Goal: Task Accomplishment & Management: Use online tool/utility

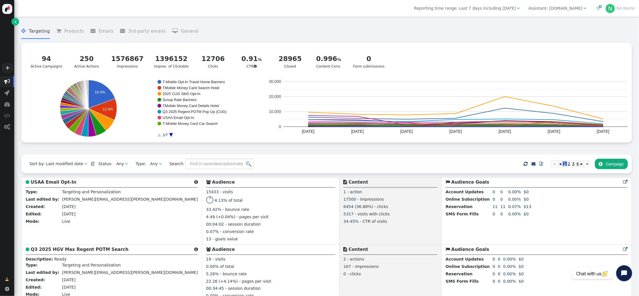
click at [159, 166] on span "" at bounding box center [160, 164] width 3 height 4
click at [167, 147] on div " Targeting  Products  Emails  3rd-party emails  General ? Active Campaigns…" at bounding box center [326, 87] width 610 height 135
click at [186, 168] on input "text" at bounding box center [220, 164] width 68 height 10
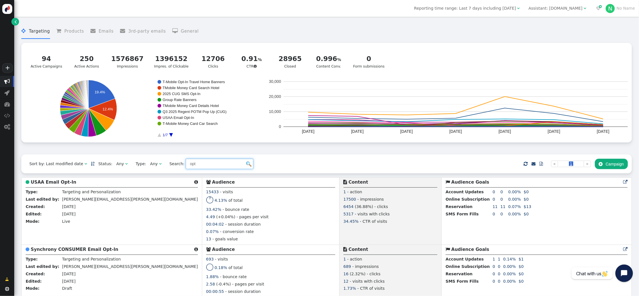
type input "opt"
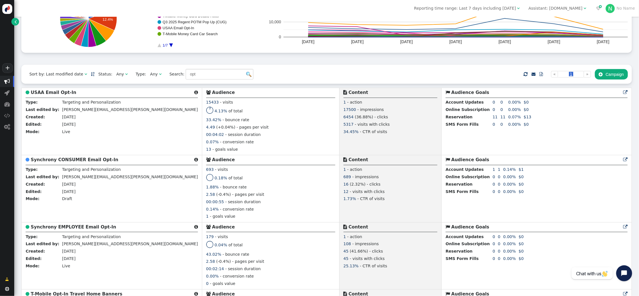
scroll to position [90, 0]
click at [64, 162] on b "Synchrony CONSUMER Email Opt-In" at bounding box center [75, 160] width 88 height 5
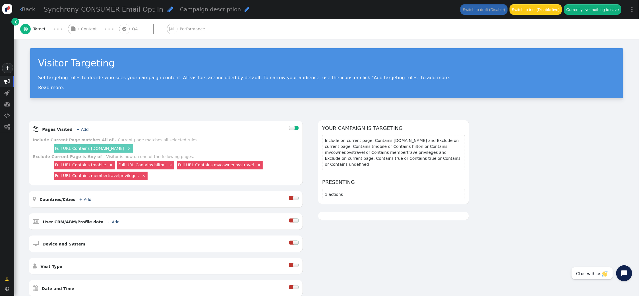
click at [89, 27] on span "Content" at bounding box center [90, 29] width 18 height 6
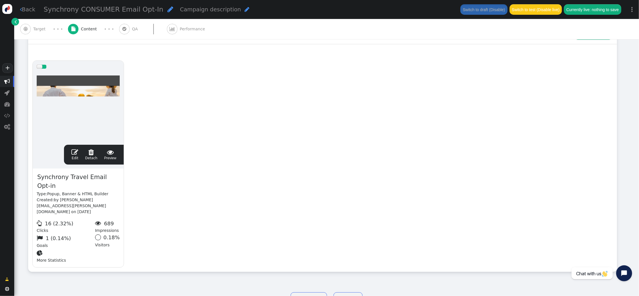
scroll to position [97, 0]
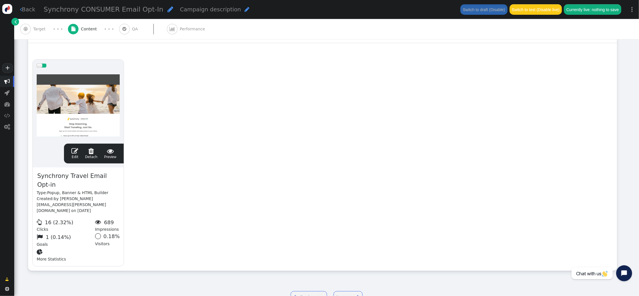
click at [72, 148] on span "" at bounding box center [74, 151] width 7 height 7
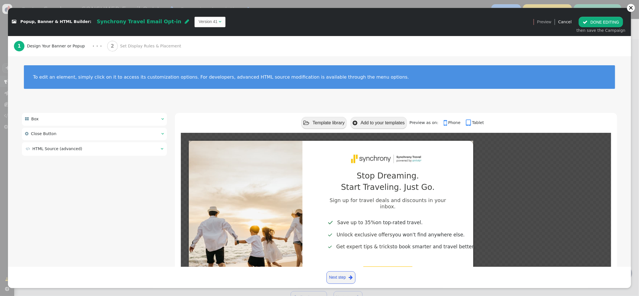
click at [162, 151] on span "" at bounding box center [162, 149] width 3 height 4
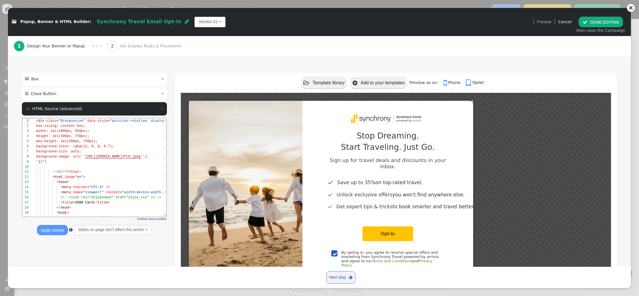
scroll to position [70, 0]
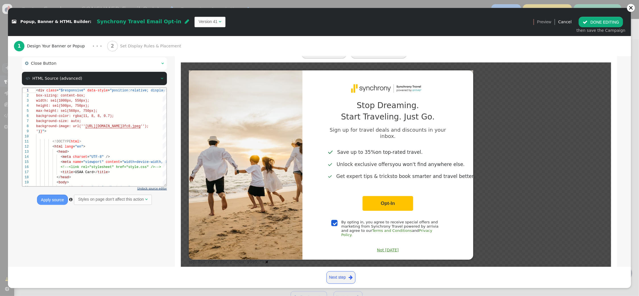
click at [149, 189] on span "Undock source editor" at bounding box center [152, 188] width 30 height 3
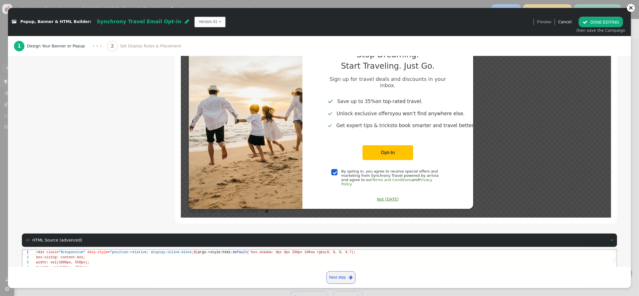
scroll to position [218, 0]
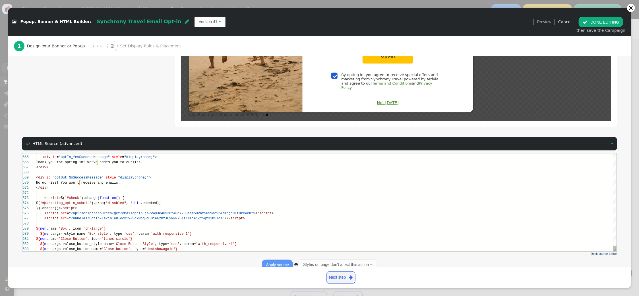
type textarea "</div> <script>$('#check').change(function () { $('#marketing_optin_submit').pr…"
drag, startPoint x: 126, startPoint y: 218, endPoint x: 91, endPoint y: 216, distance: 35.6
drag, startPoint x: 143, startPoint y: 213, endPoint x: 121, endPoint y: 213, distance: 21.3
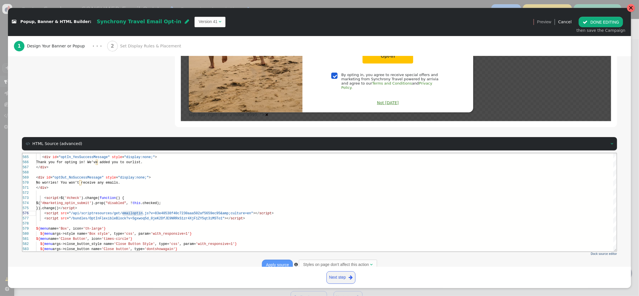
click at [628, 10] on div at bounding box center [631, 8] width 8 height 8
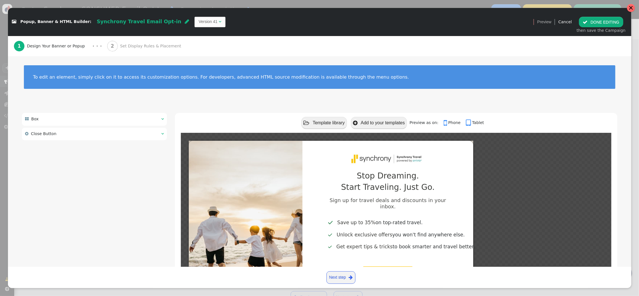
scroll to position [0, 0]
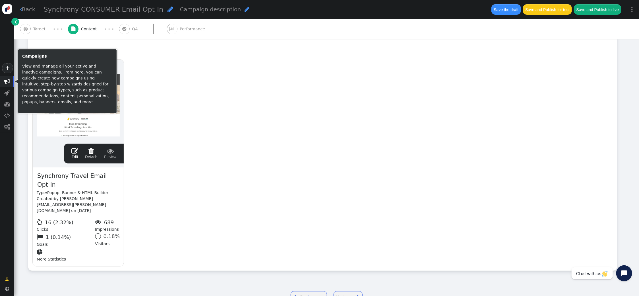
click at [10, 82] on span "" at bounding box center [7, 81] width 14 height 11
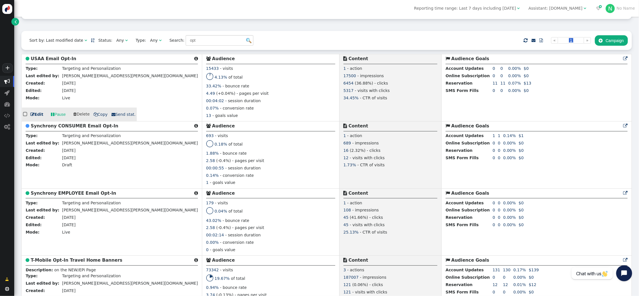
scroll to position [122, 0]
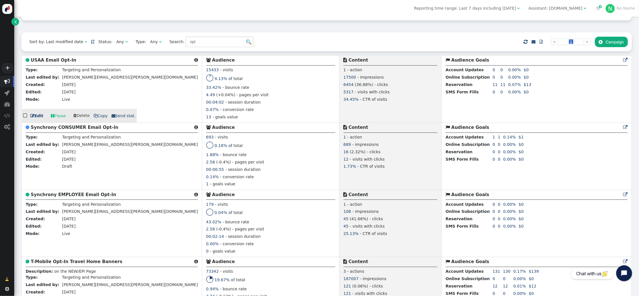
click at [55, 61] on b "USAA Email Opt-In" at bounding box center [53, 60] width 45 height 5
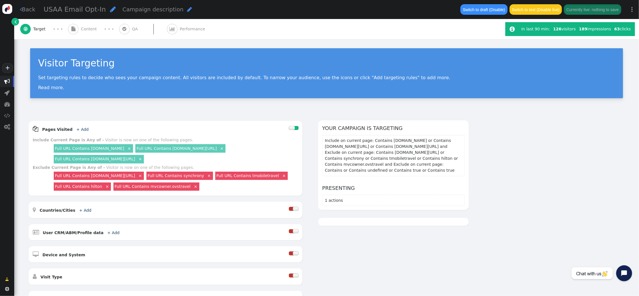
click at [94, 30] on span "Content" at bounding box center [90, 29] width 18 height 6
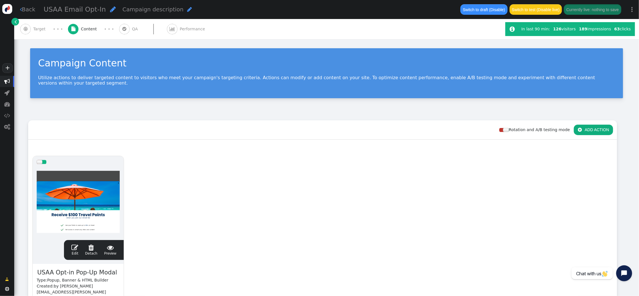
click at [75, 244] on span "" at bounding box center [74, 247] width 7 height 7
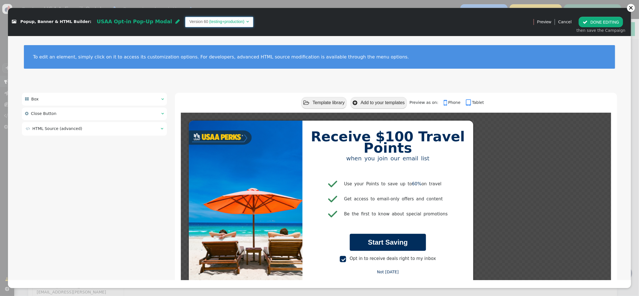
click at [226, 22] on span "Version 60 (testing+production) " at bounding box center [219, 22] width 68 height 10
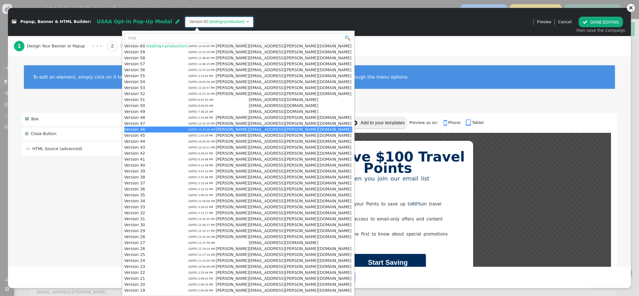
click at [313, 52] on div "1 Design Your Banner or Popup · · · 2 Set Display Rules & Placement" at bounding box center [319, 46] width 611 height 20
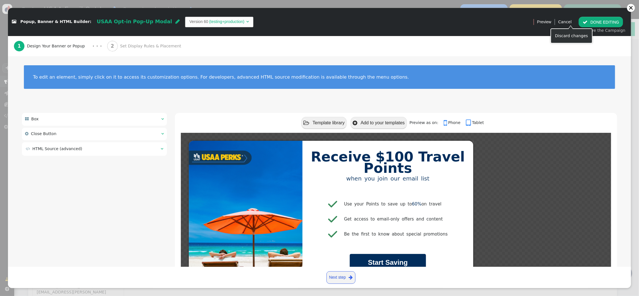
click at [565, 21] on link "Cancel" at bounding box center [564, 22] width 13 height 5
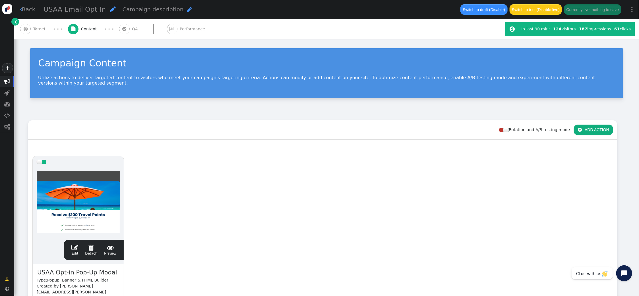
scroll to position [1, 0]
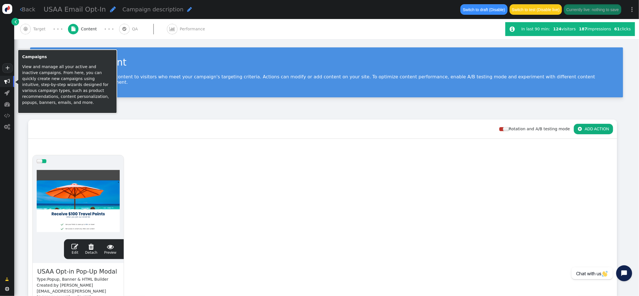
click at [7, 83] on span "" at bounding box center [7, 82] width 6 height 6
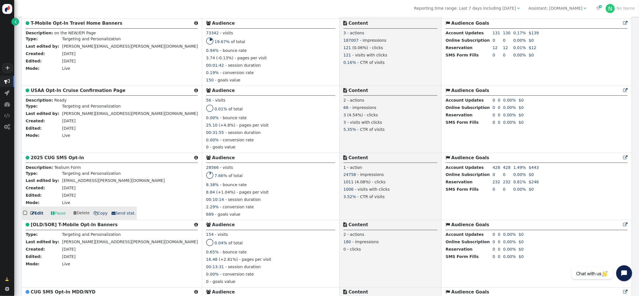
scroll to position [360, 0]
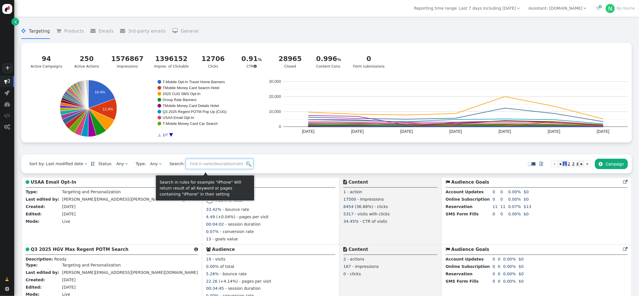
click at [201, 166] on input "text" at bounding box center [220, 164] width 68 height 10
paste input "OptInFlexibleBlock"
click at [246, 167] on img at bounding box center [248, 164] width 5 height 5
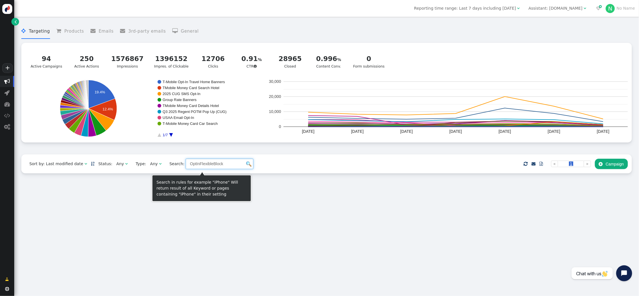
drag, startPoint x: 216, startPoint y: 166, endPoint x: 120, endPoint y: 164, distance: 95.5
click at [120, 164] on div "Sort by: Last modified date   Status: Any  Type: Any  Search: OptInFlexible…" at bounding box center [326, 164] width 610 height 19
paste input "emailoptin"
type input "emailoptin"
click at [246, 166] on img at bounding box center [248, 164] width 5 height 5
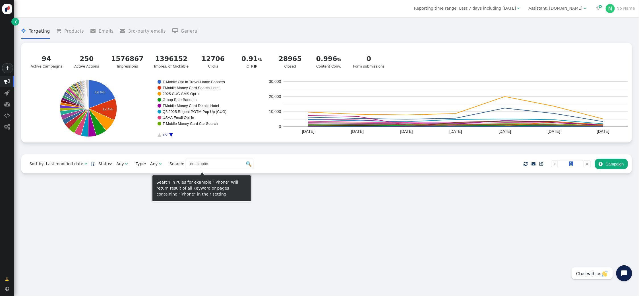
click at [246, 167] on img at bounding box center [248, 164] width 5 height 5
